Goal: Find specific page/section: Find specific page/section

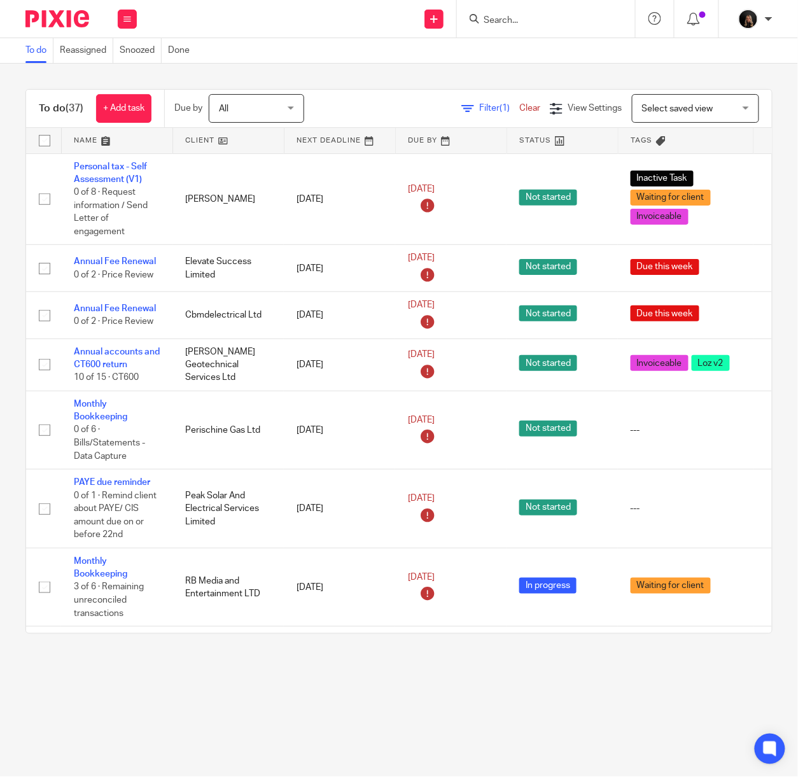
click at [64, 21] on img at bounding box center [57, 18] width 64 height 17
click at [528, 24] on input "Search" at bounding box center [539, 20] width 115 height 11
type input "a taylor"
click at [504, 84] on div "To do (37) + Add task Due by All All Today Tomorrow This week Next week This mo…" at bounding box center [399, 362] width 798 height 596
click at [520, 19] on input "Search" at bounding box center [539, 20] width 115 height 11
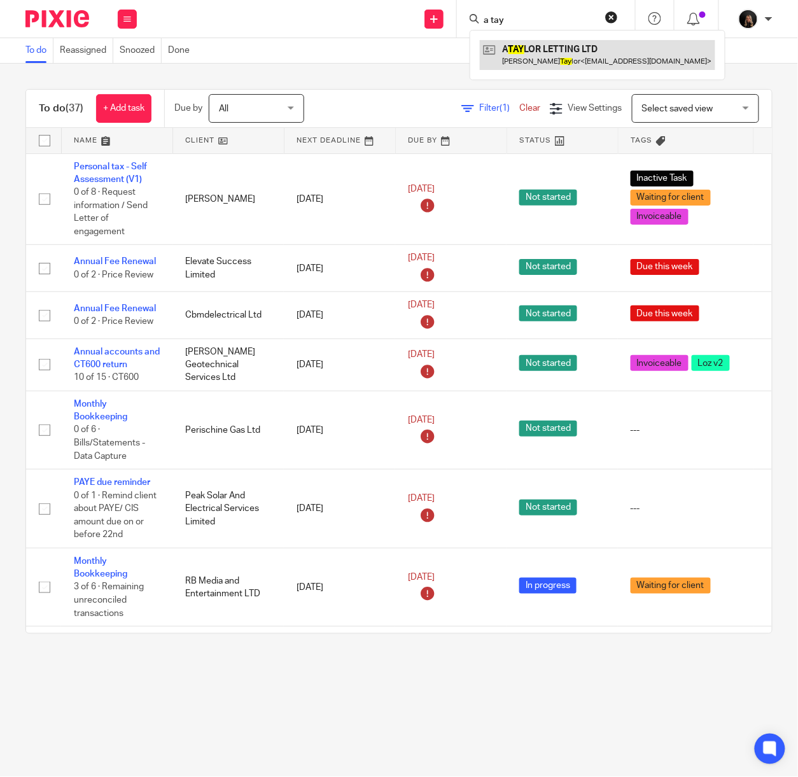
type input "a tay"
click at [523, 46] on link at bounding box center [597, 54] width 235 height 29
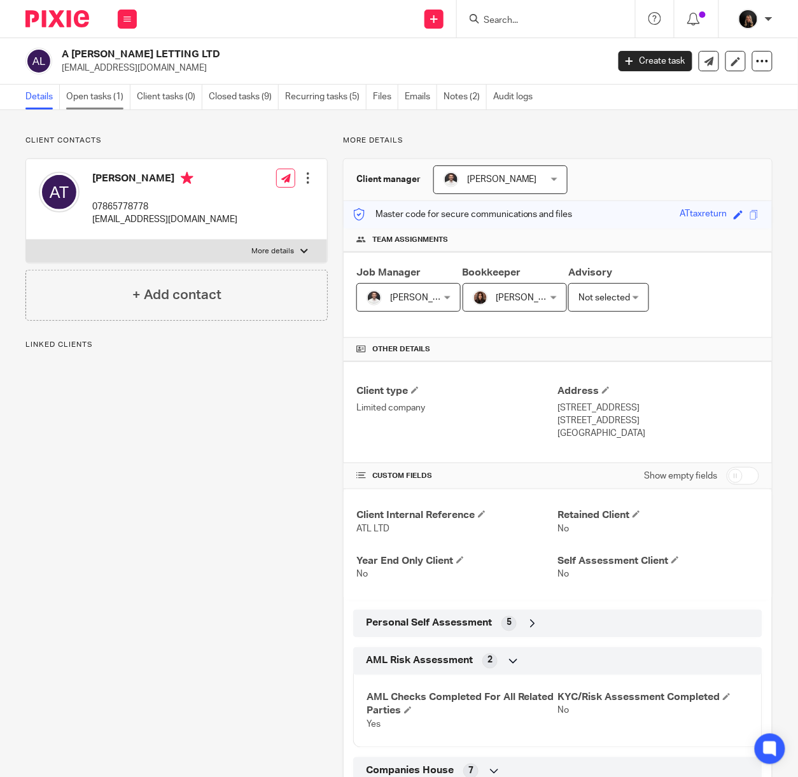
click at [129, 95] on link "Open tasks (1)" at bounding box center [98, 97] width 64 height 25
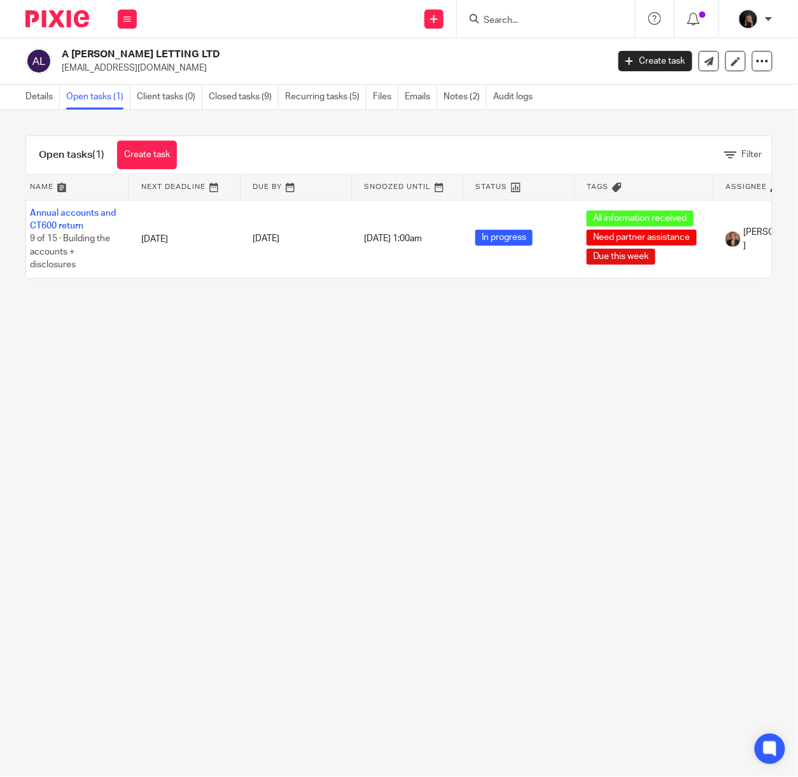
scroll to position [0, 13]
